Goal: Navigation & Orientation: Find specific page/section

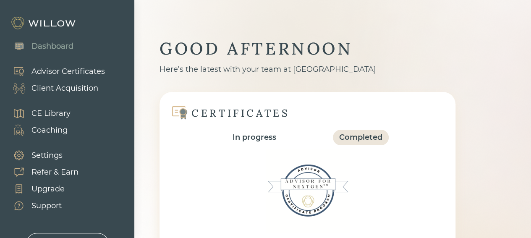
click at [81, 86] on div "Client Acquisition" at bounding box center [64, 88] width 67 height 11
